Goal: Communication & Community: Answer question/provide support

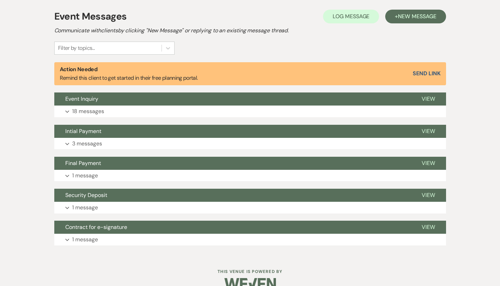
scroll to position [207, 0]
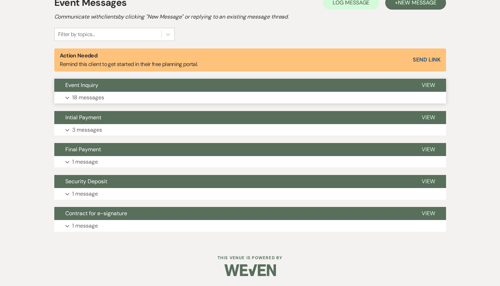
click at [85, 96] on p "18 messages" at bounding box center [88, 97] width 32 height 9
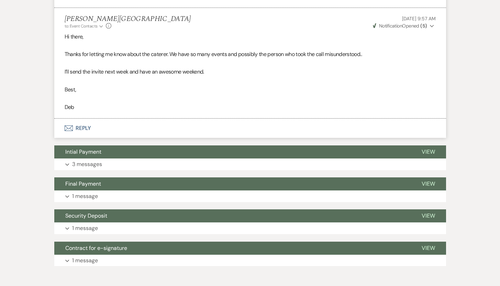
scroll to position [2429, 0]
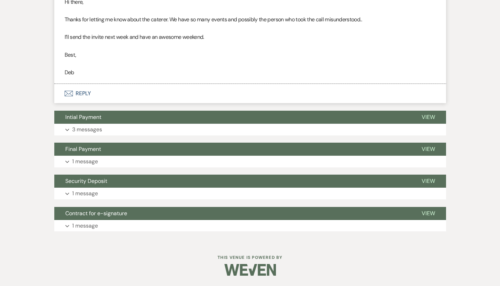
click at [86, 95] on button "Envelope Reply" at bounding box center [250, 93] width 392 height 19
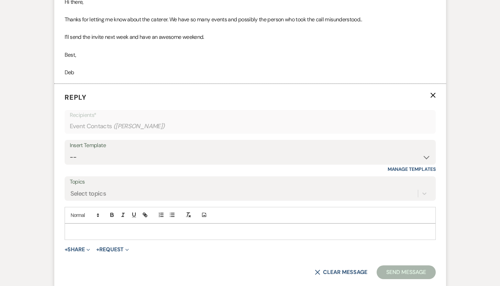
click at [84, 233] on p at bounding box center [250, 232] width 360 height 8
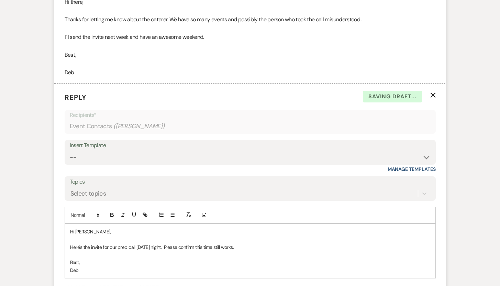
click at [255, 247] on p "Here's the invite for our prep call next Monday night. Please confirm this time…" at bounding box center [250, 248] width 360 height 8
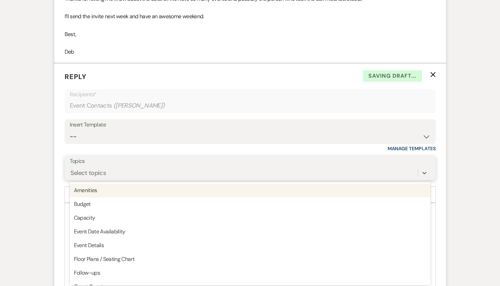
click at [160, 180] on div "option Amenities focused, 1 of 20. 20 results available. Use Up and Down to cho…" at bounding box center [250, 172] width 361 height 13
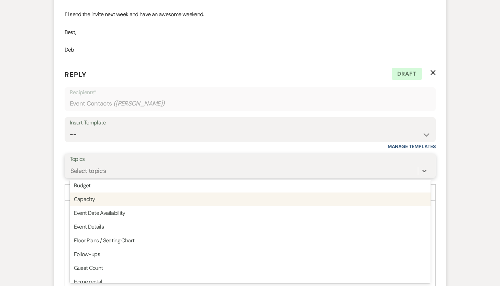
scroll to position [17, 0]
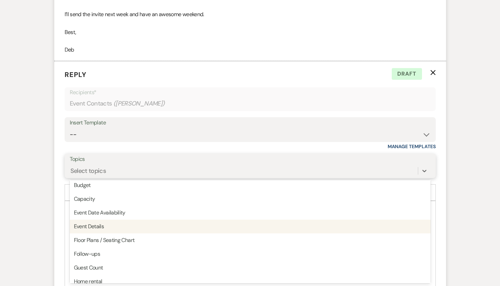
click at [117, 227] on div "Event Details" at bounding box center [250, 227] width 361 height 14
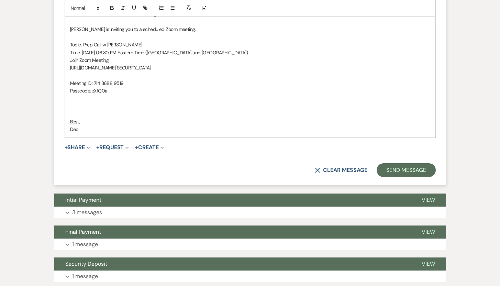
scroll to position [2664, 0]
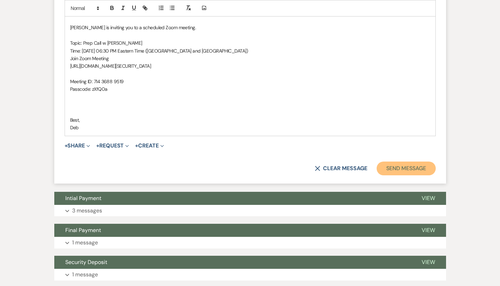
click at [409, 170] on button "Send Message" at bounding box center [406, 169] width 59 height 14
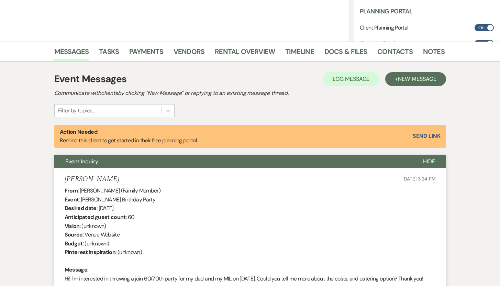
scroll to position [0, 0]
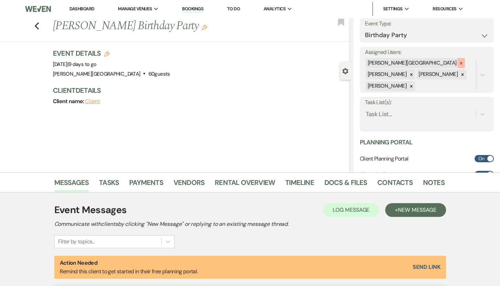
click at [459, 62] on icon at bounding box center [461, 63] width 5 height 5
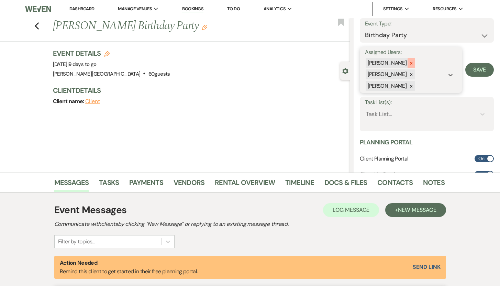
click at [411, 62] on icon at bounding box center [412, 63] width 2 height 2
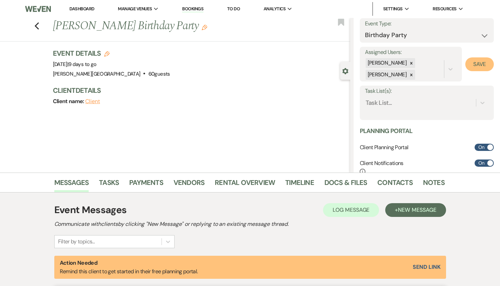
click at [472, 62] on button "Save" at bounding box center [480, 64] width 29 height 14
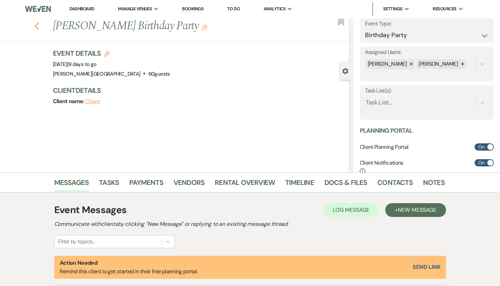
click at [39, 25] on use "button" at bounding box center [36, 26] width 4 height 8
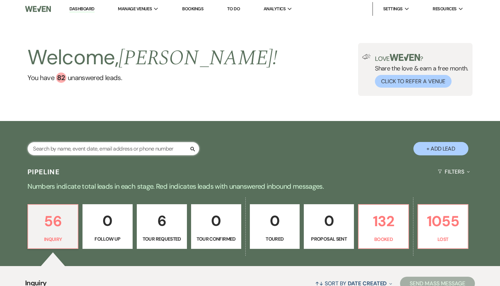
click at [66, 147] on input "text" at bounding box center [114, 148] width 172 height 13
type input "/"
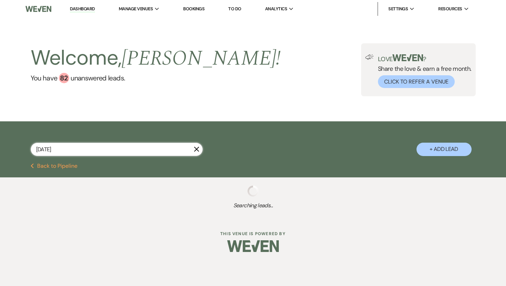
type input "September1"
select select "8"
select select "7"
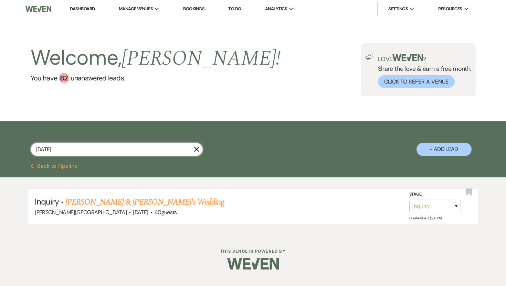
type input "September 12"
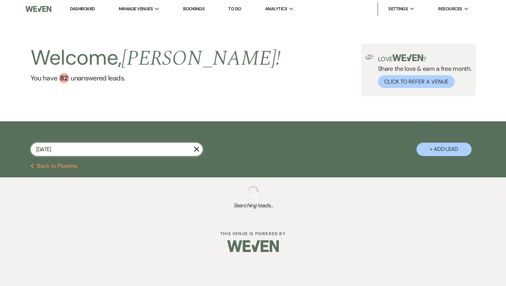
select select "8"
select select "7"
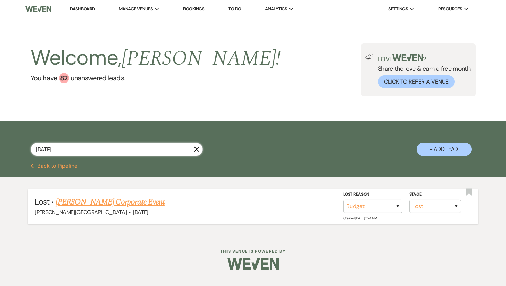
type input "September 12"
click at [79, 204] on link "JILLIAN BIANCO's Corporate Event" at bounding box center [110, 202] width 109 height 12
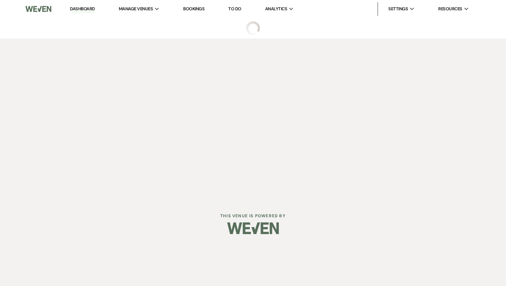
select select "8"
select select "7"
select select "5"
select select "9"
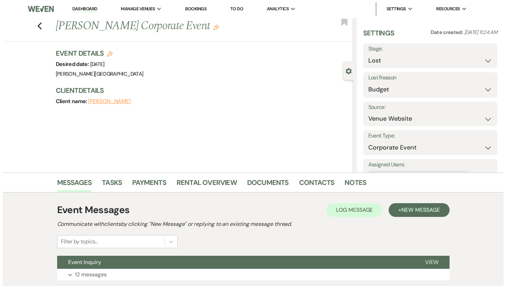
scroll to position [47, 0]
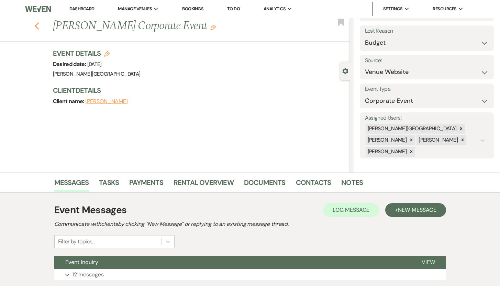
click at [40, 26] on icon "Previous" at bounding box center [36, 26] width 5 height 8
select select "8"
select select "7"
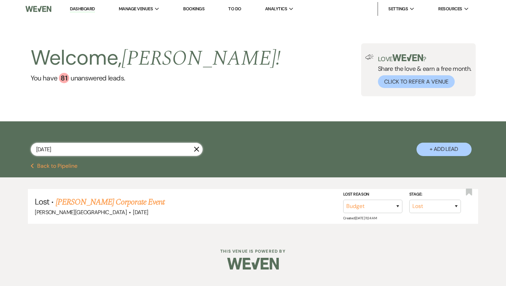
click at [73, 150] on input "September 12" at bounding box center [117, 149] width 172 height 13
drag, startPoint x: 73, startPoint y: 150, endPoint x: 35, endPoint y: 143, distance: 38.0
click at [35, 143] on input "September 12" at bounding box center [117, 149] width 172 height 13
type input "Talia"
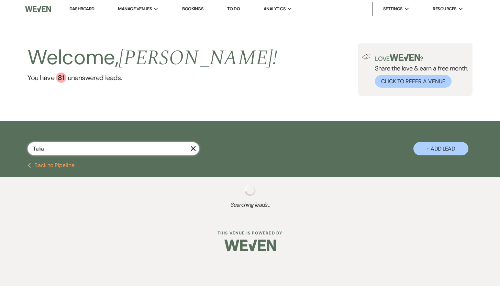
select select "8"
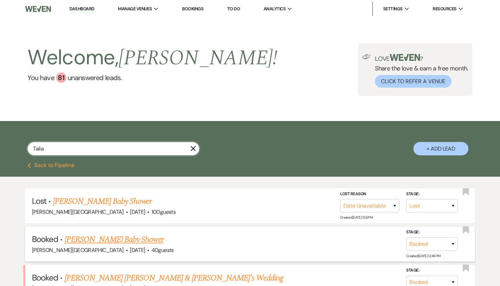
type input "Talia"
click at [85, 238] on link "[PERSON_NAME] Baby Shower" at bounding box center [114, 240] width 99 height 12
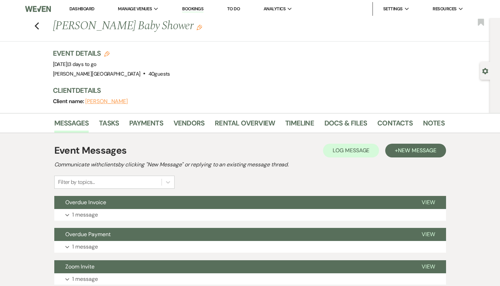
click at [96, 103] on button "[PERSON_NAME]" at bounding box center [106, 102] width 43 height 6
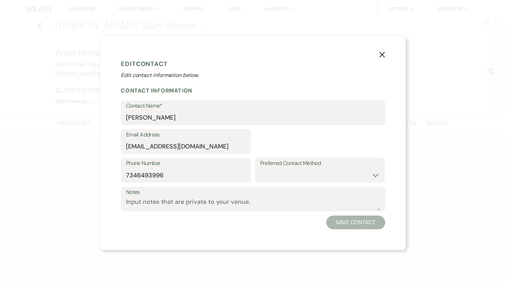
select select "1"
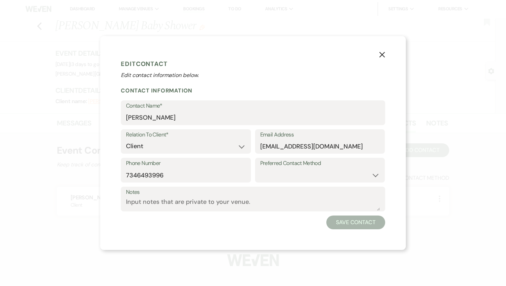
click at [381, 56] on use "button" at bounding box center [382, 55] width 6 height 6
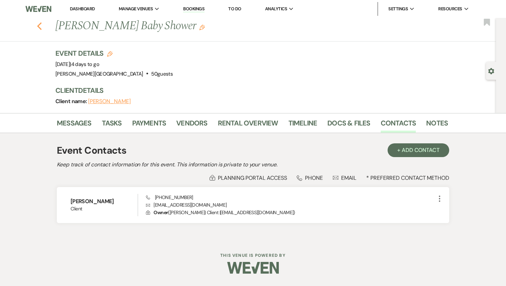
click at [41, 25] on icon "Previous" at bounding box center [39, 26] width 5 height 8
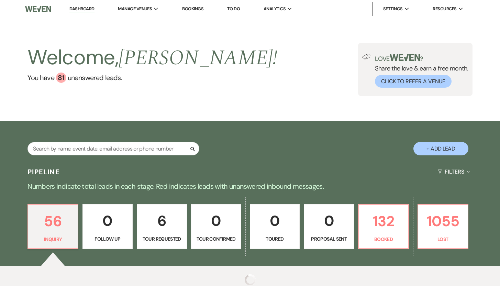
click at [85, 150] on input "text" at bounding box center [114, 148] width 172 height 13
type input "R"
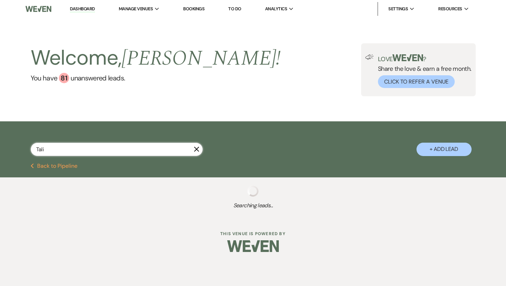
type input "Talia"
select select "8"
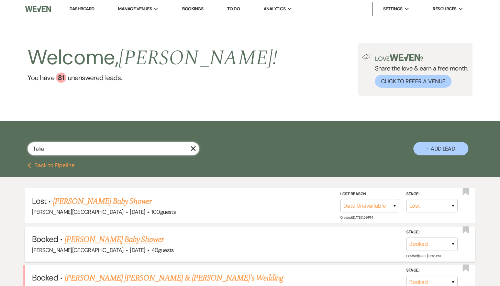
type input "Talia"
click at [83, 242] on link "[PERSON_NAME] Baby Shower" at bounding box center [114, 240] width 99 height 12
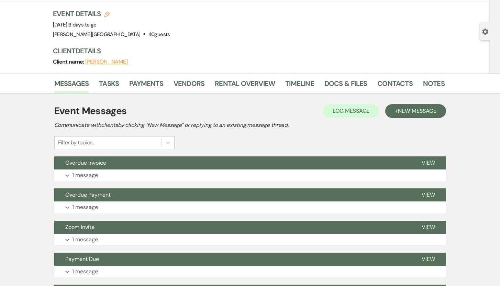
scroll to position [39, 0]
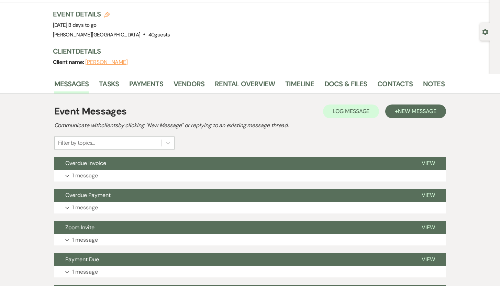
click at [98, 61] on button "[PERSON_NAME]" at bounding box center [106, 63] width 43 height 6
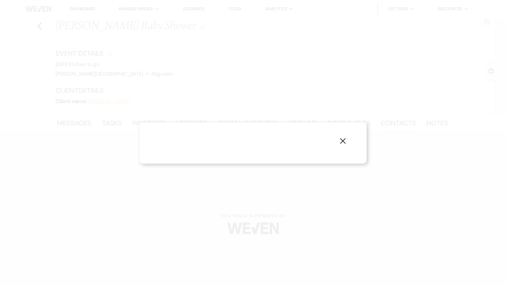
select select "1"
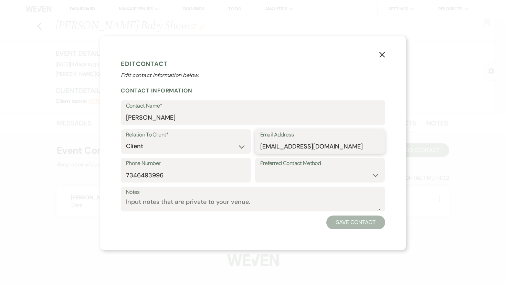
drag, startPoint x: 327, startPoint y: 148, endPoint x: 261, endPoint y: 150, distance: 65.7
click at [261, 150] on input "[EMAIL_ADDRESS][DOMAIN_NAME]" at bounding box center [320, 146] width 120 height 13
drag, startPoint x: 171, startPoint y: 182, endPoint x: 146, endPoint y: 179, distance: 25.3
click at [146, 179] on div "Phone Number [PHONE_NUMBER]" at bounding box center [186, 170] width 130 height 25
drag, startPoint x: 174, startPoint y: 176, endPoint x: 121, endPoint y: 176, distance: 53.3
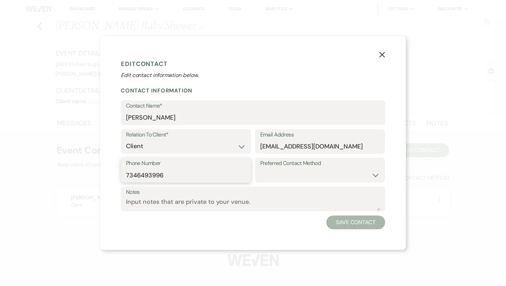
click at [121, 176] on div "Phone Number [PHONE_NUMBER]" at bounding box center [186, 170] width 130 height 25
click at [381, 55] on use "button" at bounding box center [382, 55] width 6 height 6
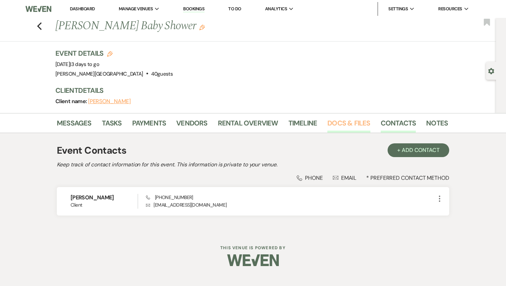
click at [336, 124] on link "Docs & Files" at bounding box center [348, 125] width 43 height 15
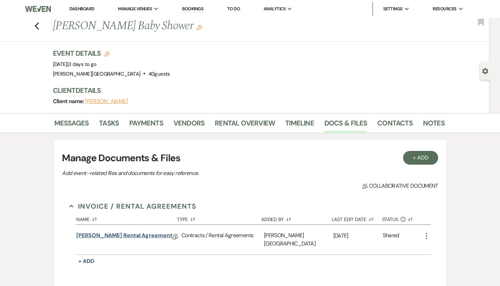
click at [134, 236] on link "[PERSON_NAME] Rental Agreement" at bounding box center [124, 236] width 96 height 11
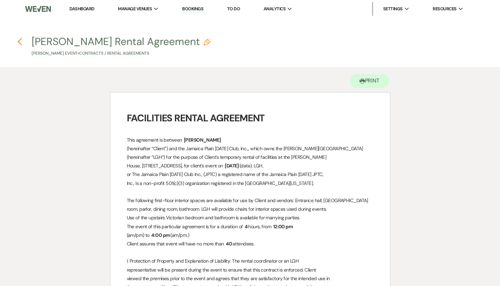
click at [20, 41] on icon "Previous" at bounding box center [19, 41] width 5 height 8
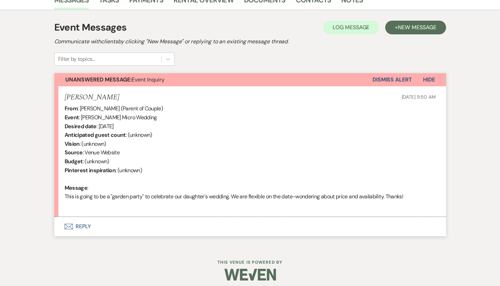
click at [78, 224] on button "Envelope Reply" at bounding box center [250, 226] width 392 height 19
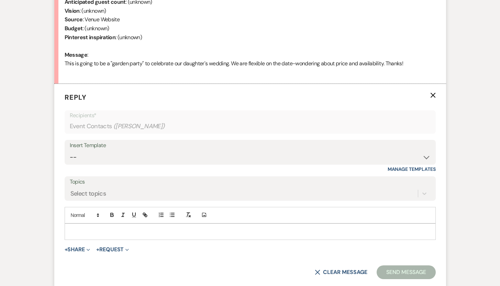
scroll to position [317, 0]
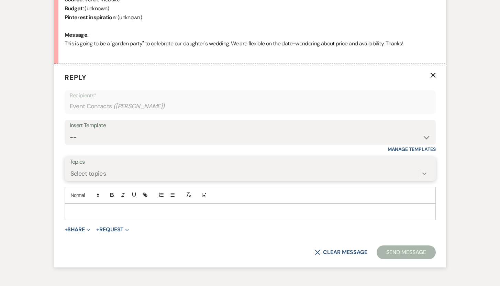
click at [425, 180] on div "Select topics" at bounding box center [250, 173] width 361 height 13
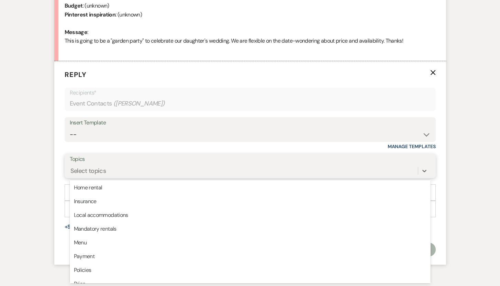
scroll to position [111, 0]
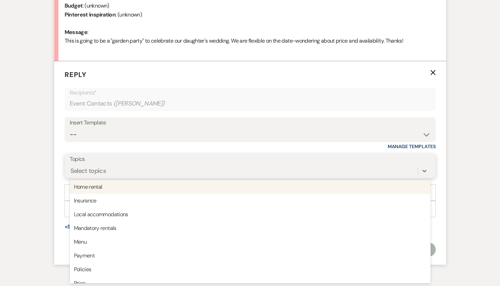
click at [112, 191] on div "Home rental" at bounding box center [250, 187] width 361 height 14
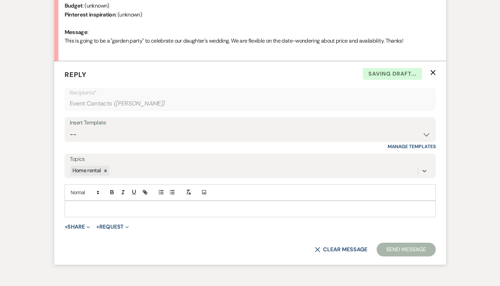
click at [84, 206] on p at bounding box center [250, 209] width 360 height 8
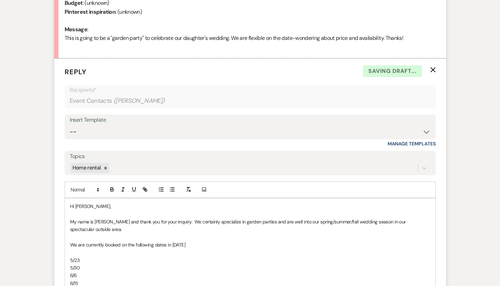
scroll to position [349, 0]
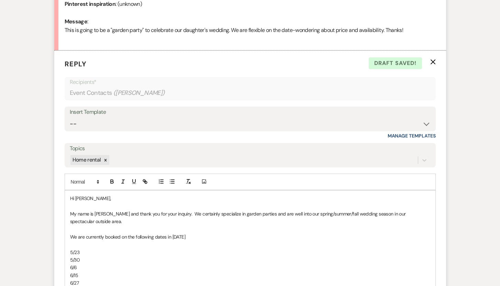
click at [187, 235] on p "We are currently booked on the following dates in 2026" at bounding box center [250, 237] width 360 height 8
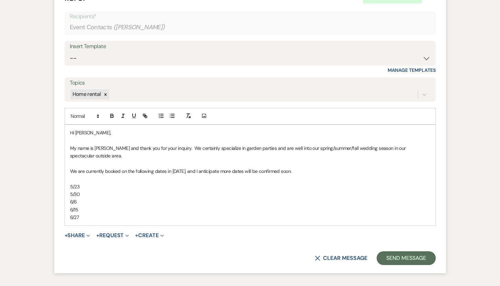
scroll to position [415, 0]
click at [86, 216] on p "6/27" at bounding box center [250, 217] width 360 height 8
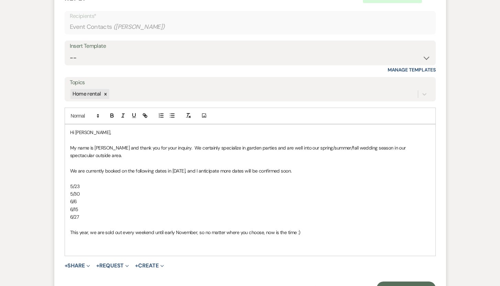
click at [313, 232] on p "This year, we are sold out every weekend until early November, so no matter whe…" at bounding box center [250, 233] width 360 height 8
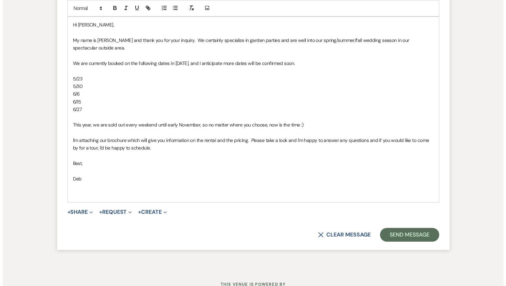
scroll to position [524, 0]
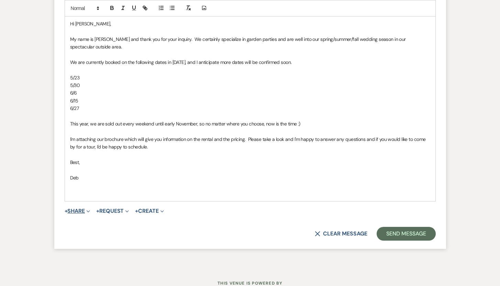
click at [75, 211] on button "+ Share Expand" at bounding box center [78, 211] width 26 height 6
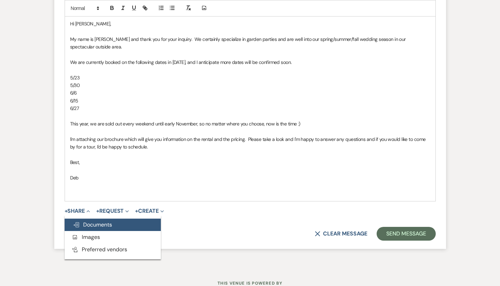
click at [88, 227] on span "Doc Upload Documents" at bounding box center [92, 224] width 39 height 7
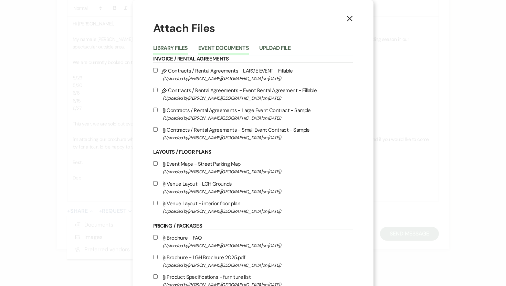
click at [223, 49] on button "Event Documents" at bounding box center [223, 50] width 51 height 10
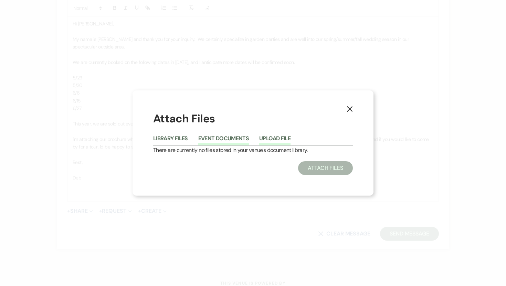
click at [269, 137] on button "Upload File" at bounding box center [274, 141] width 31 height 10
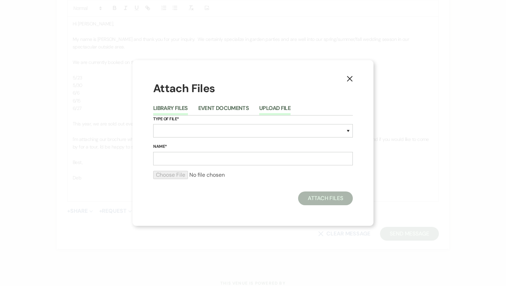
click at [179, 106] on button "Library Files" at bounding box center [170, 111] width 35 height 10
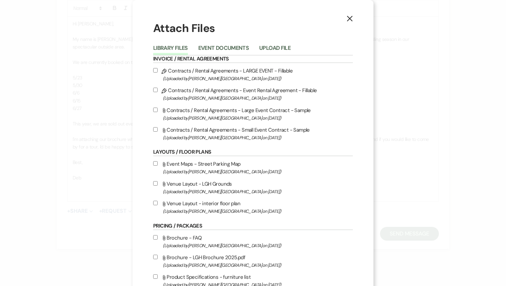
click at [154, 259] on input "Attach File Brochure - LGH Brochure 2025.pdf (Uploaded by Loring Greenough Hous…" at bounding box center [155, 257] width 4 height 4
checkbox input "true"
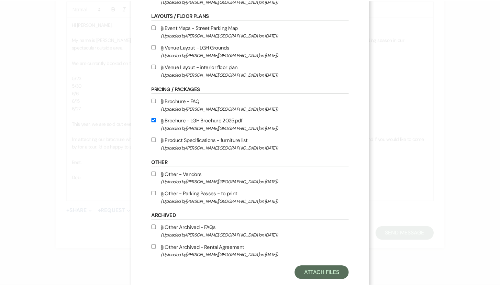
scroll to position [154, 0]
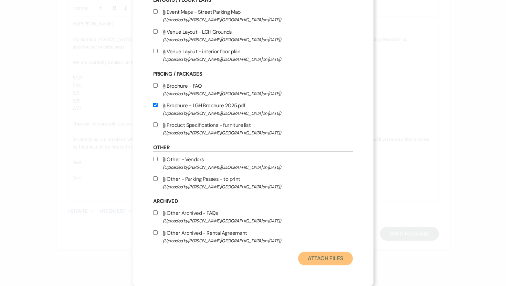
click at [312, 259] on button "Attach Files" at bounding box center [325, 259] width 55 height 14
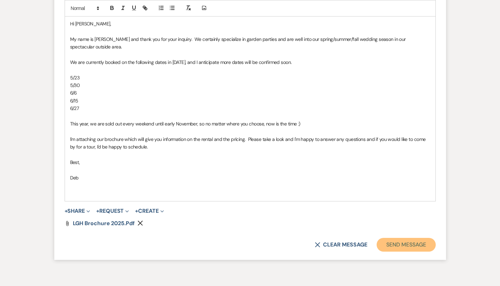
click at [399, 242] on button "Send Message" at bounding box center [406, 245] width 59 height 14
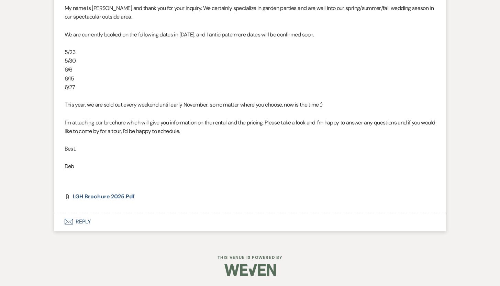
scroll to position [451, 0]
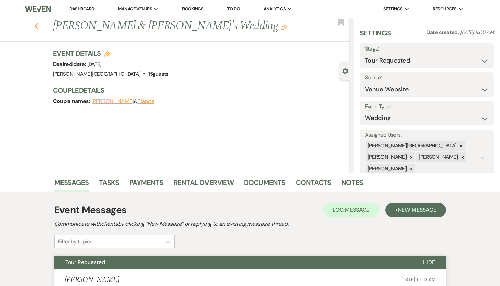
click at [39, 27] on use "button" at bounding box center [36, 26] width 4 height 8
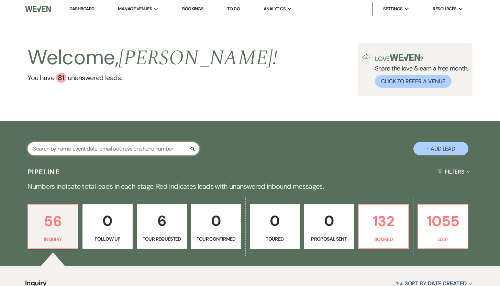
click at [91, 146] on input "text" at bounding box center [114, 148] width 172 height 13
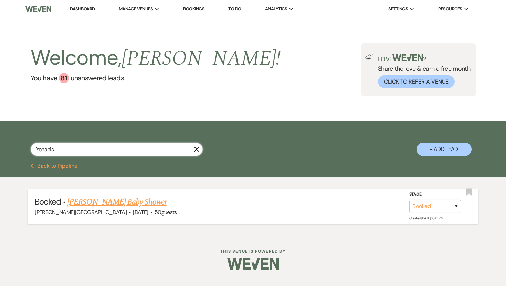
type input "Yohanis"
click at [101, 202] on link "Yohanis Anglero Diaz's Baby Shower" at bounding box center [116, 202] width 99 height 12
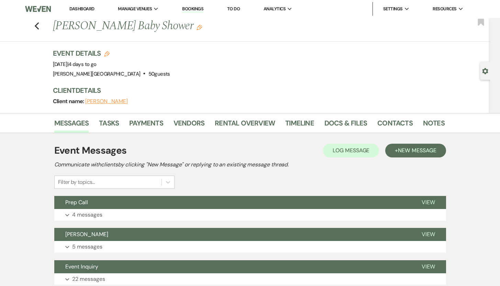
click at [126, 101] on button "[PERSON_NAME]" at bounding box center [106, 102] width 43 height 6
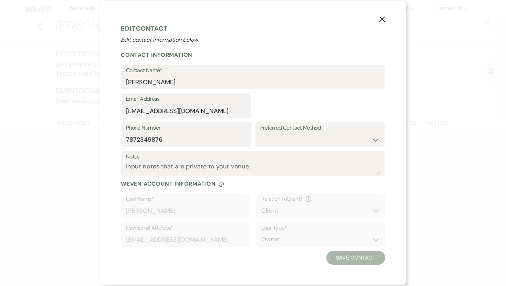
select select "1"
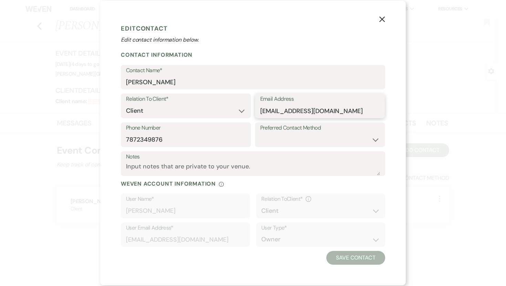
drag, startPoint x: 353, startPoint y: 111, endPoint x: 260, endPoint y: 112, distance: 92.5
click at [260, 112] on input "[EMAIL_ADDRESS][DOMAIN_NAME]" at bounding box center [320, 110] width 120 height 13
drag, startPoint x: 166, startPoint y: 142, endPoint x: 126, endPoint y: 142, distance: 40.2
click at [126, 142] on input "7872349876" at bounding box center [186, 139] width 120 height 13
